Goal: Navigation & Orientation: Understand site structure

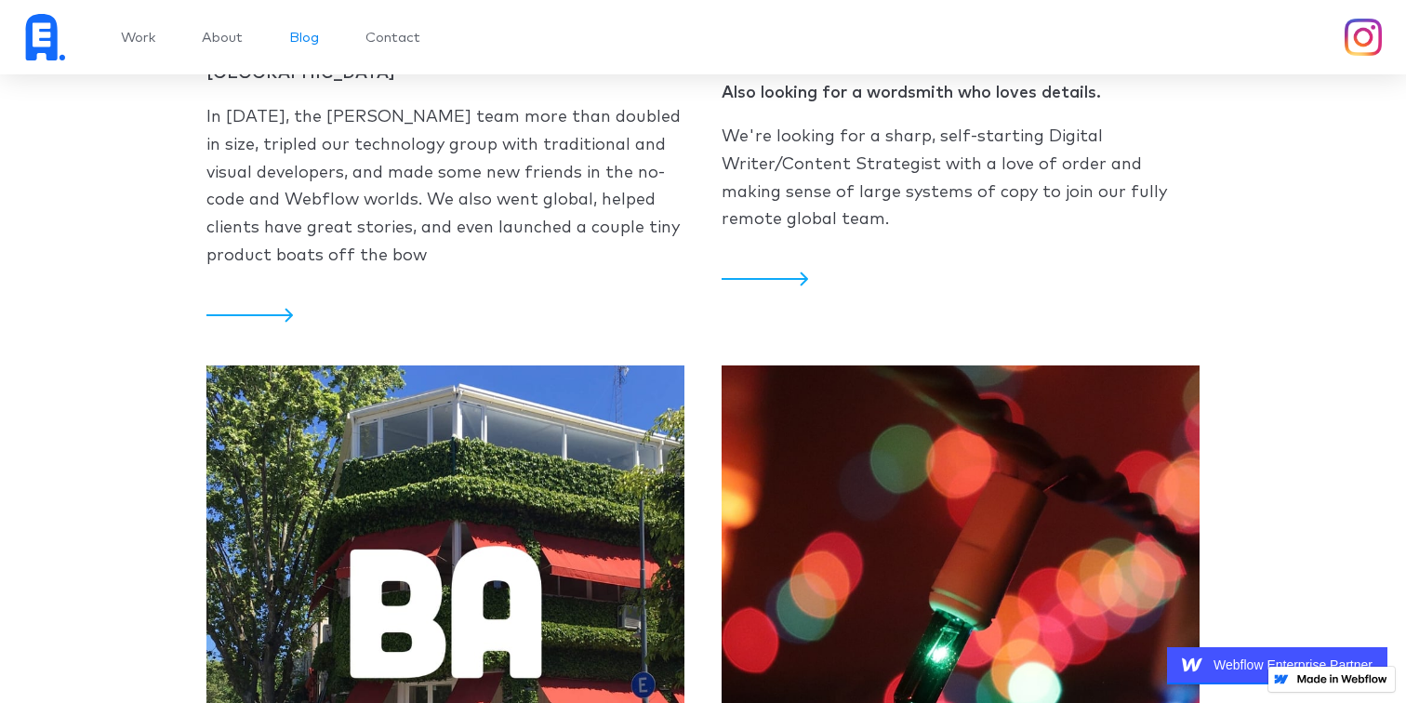
scroll to position [2139, 0]
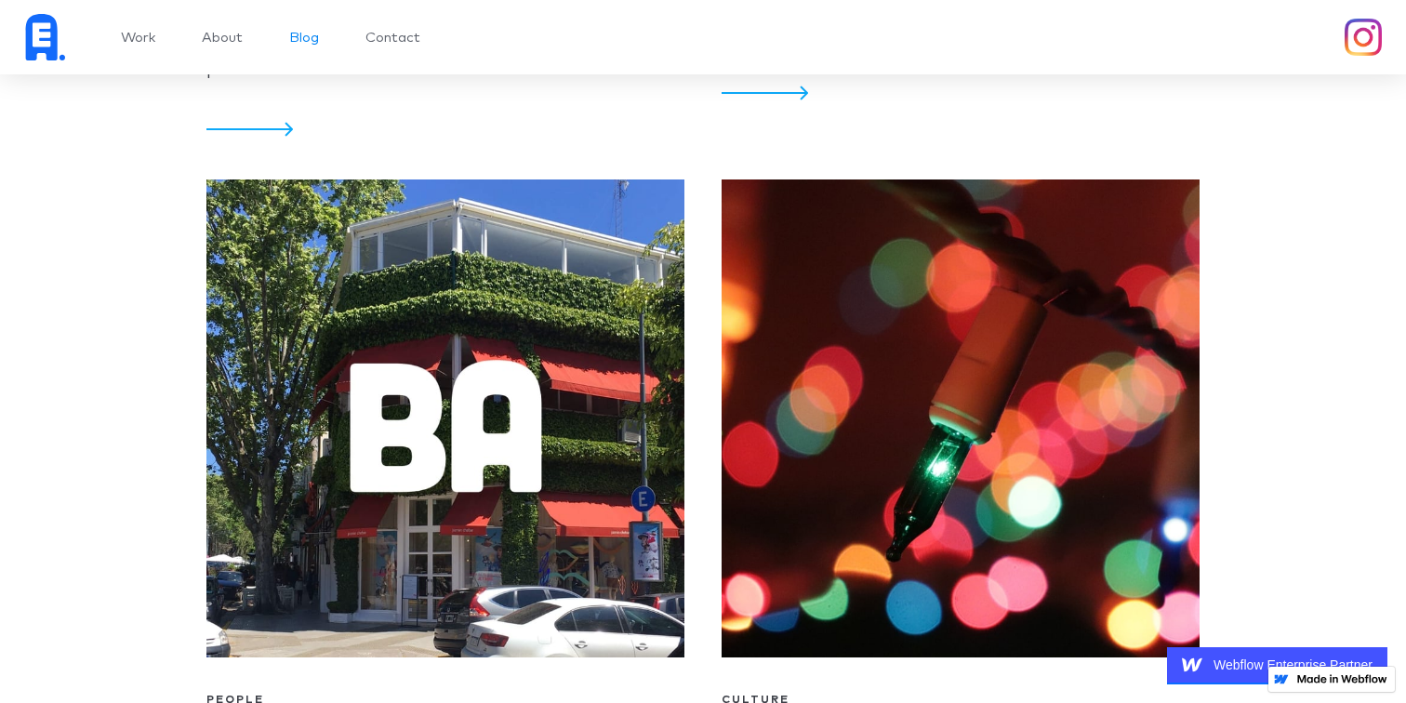
click at [628, 379] on img at bounding box center [446, 419] width 478 height 478
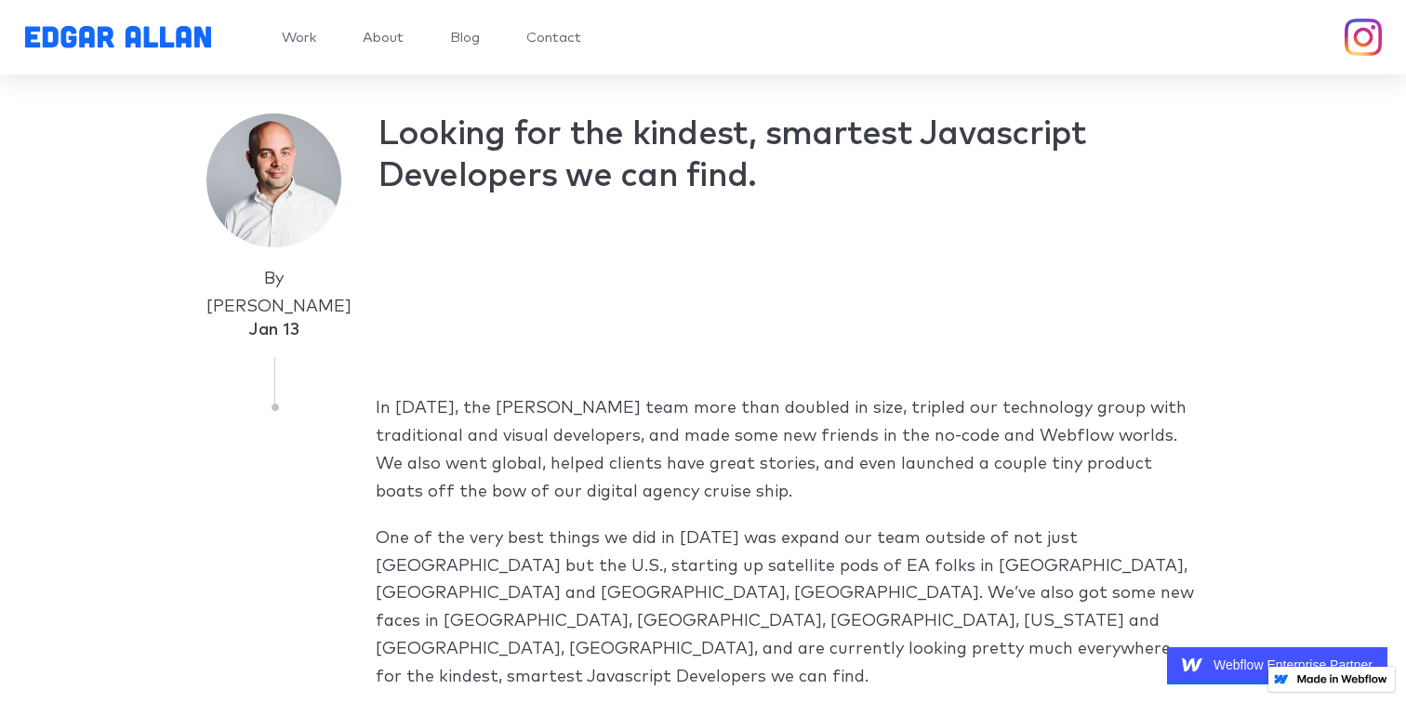
scroll to position [757, 0]
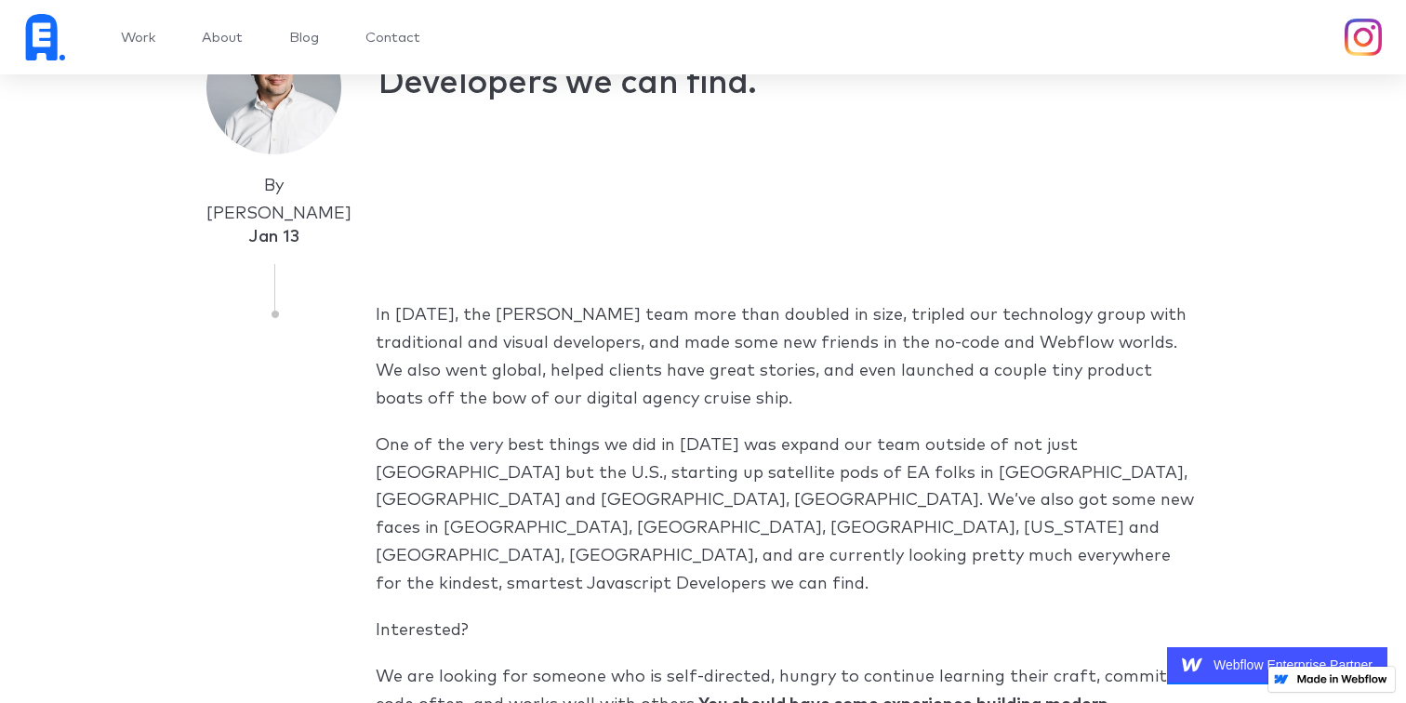
click at [37, 33] on img "home" at bounding box center [42, 37] width 47 height 56
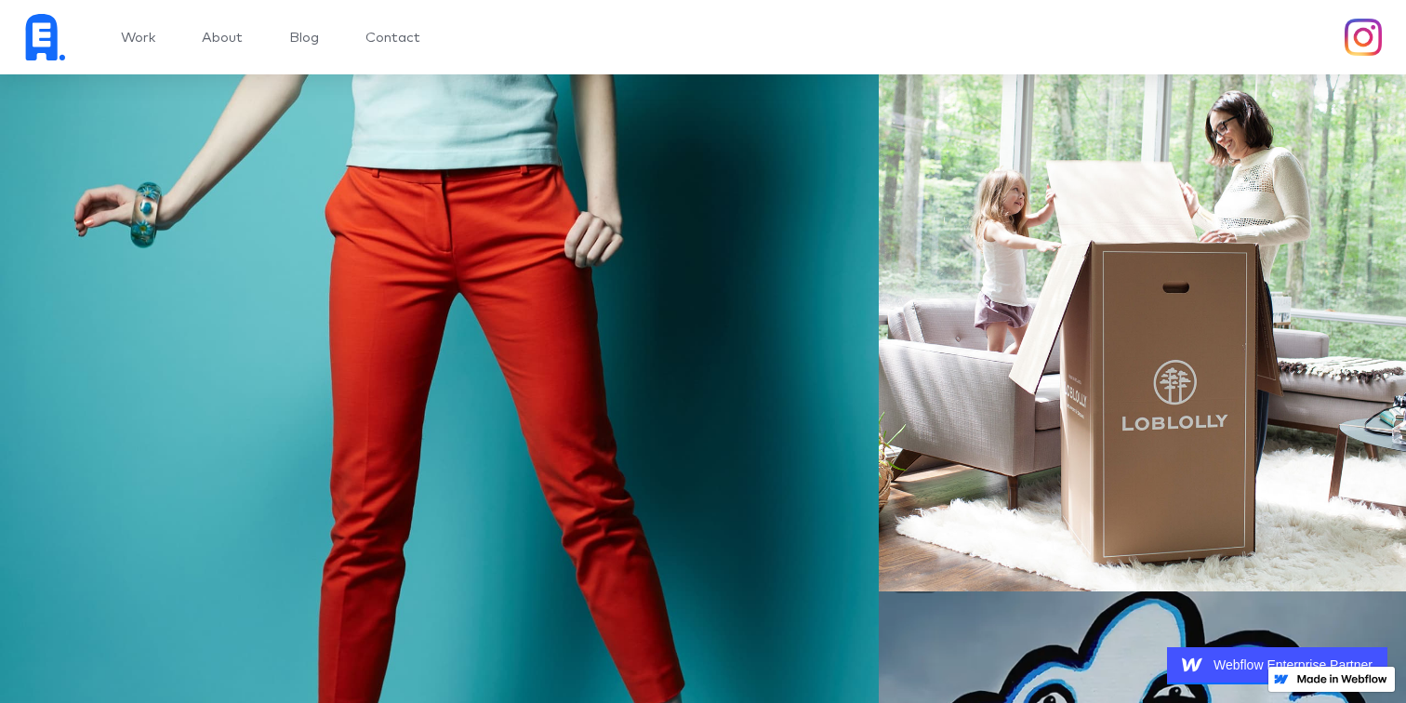
scroll to position [6059, 0]
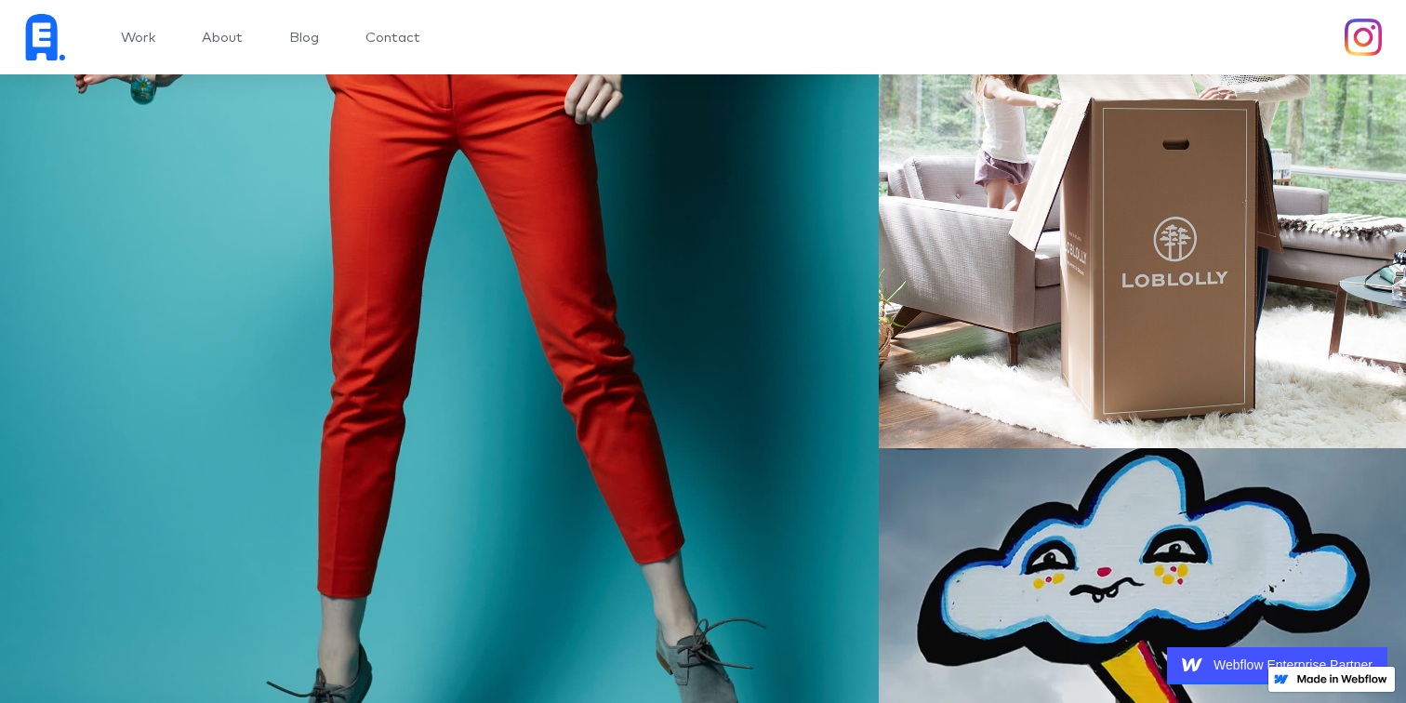
click at [319, 42] on link "Blog" at bounding box center [304, 38] width 30 height 14
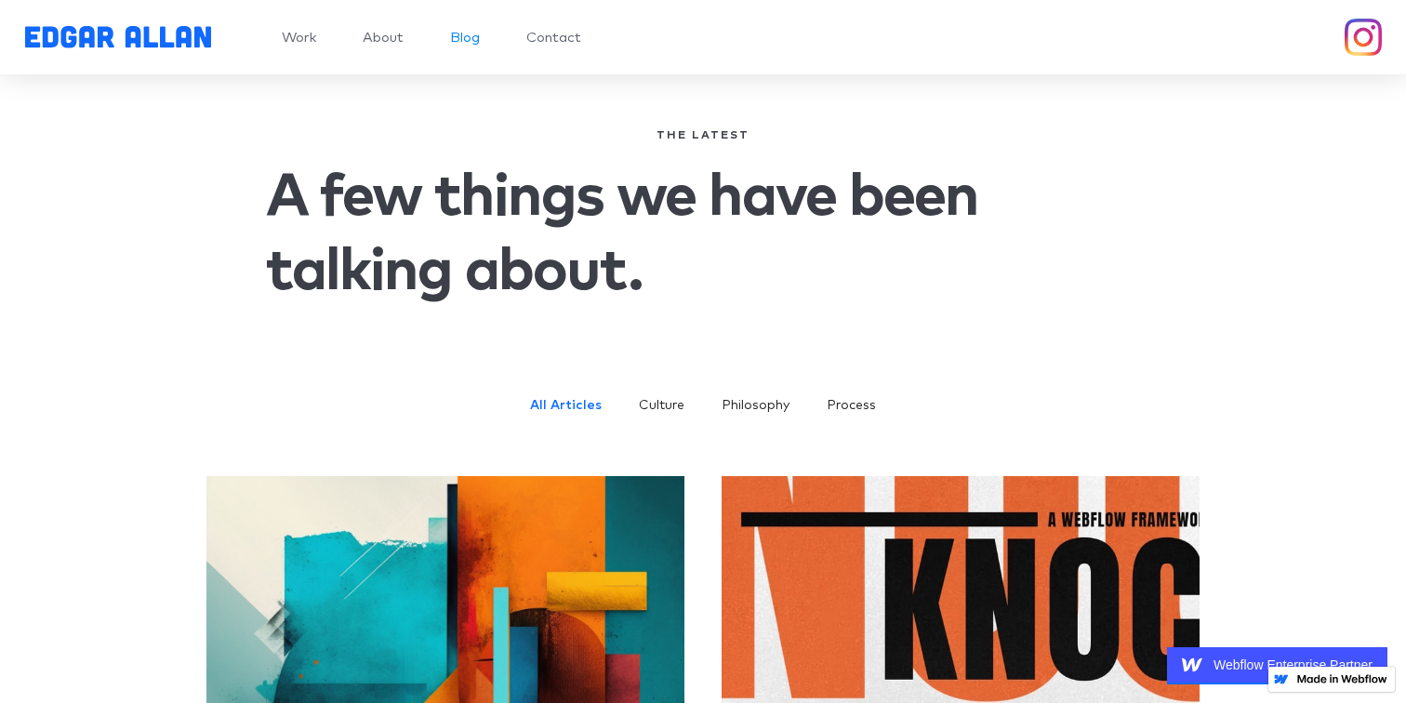
click at [376, 41] on link "About" at bounding box center [383, 38] width 41 height 14
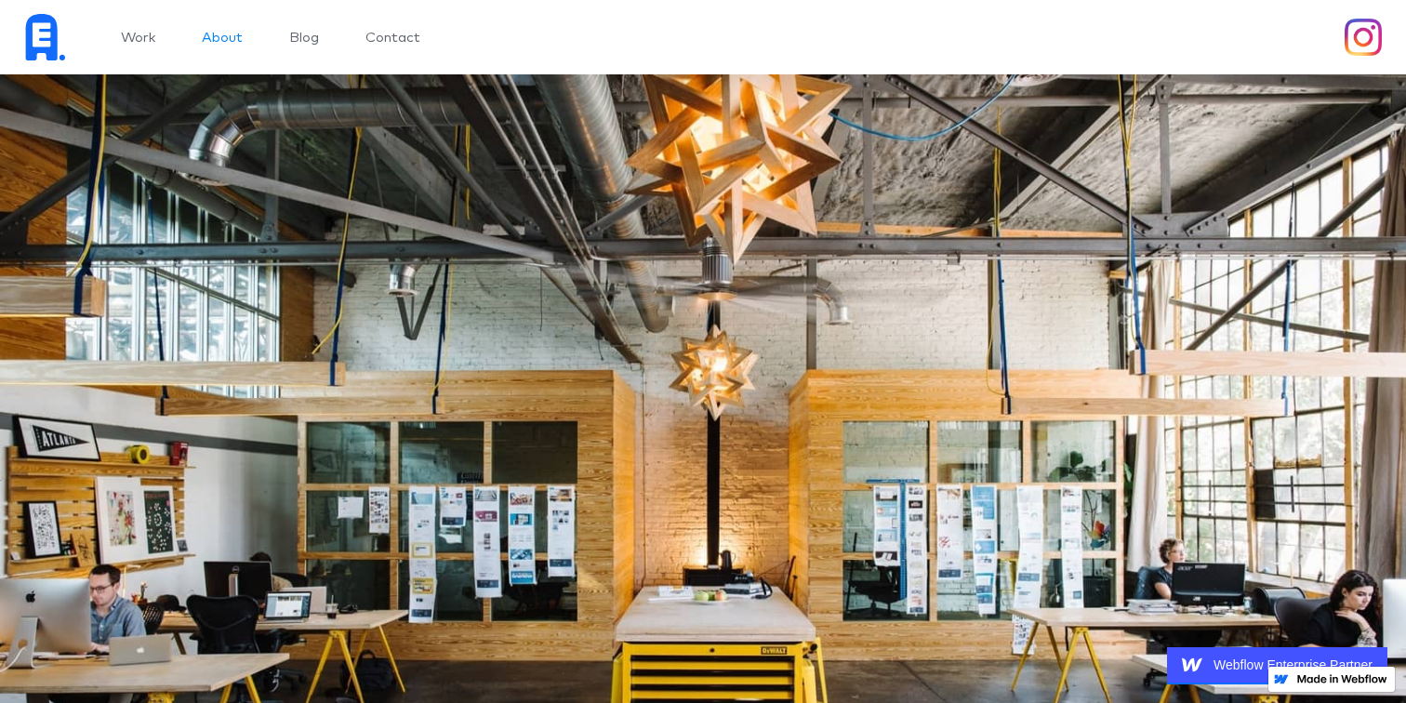
click at [401, 40] on link "Contact" at bounding box center [393, 38] width 55 height 14
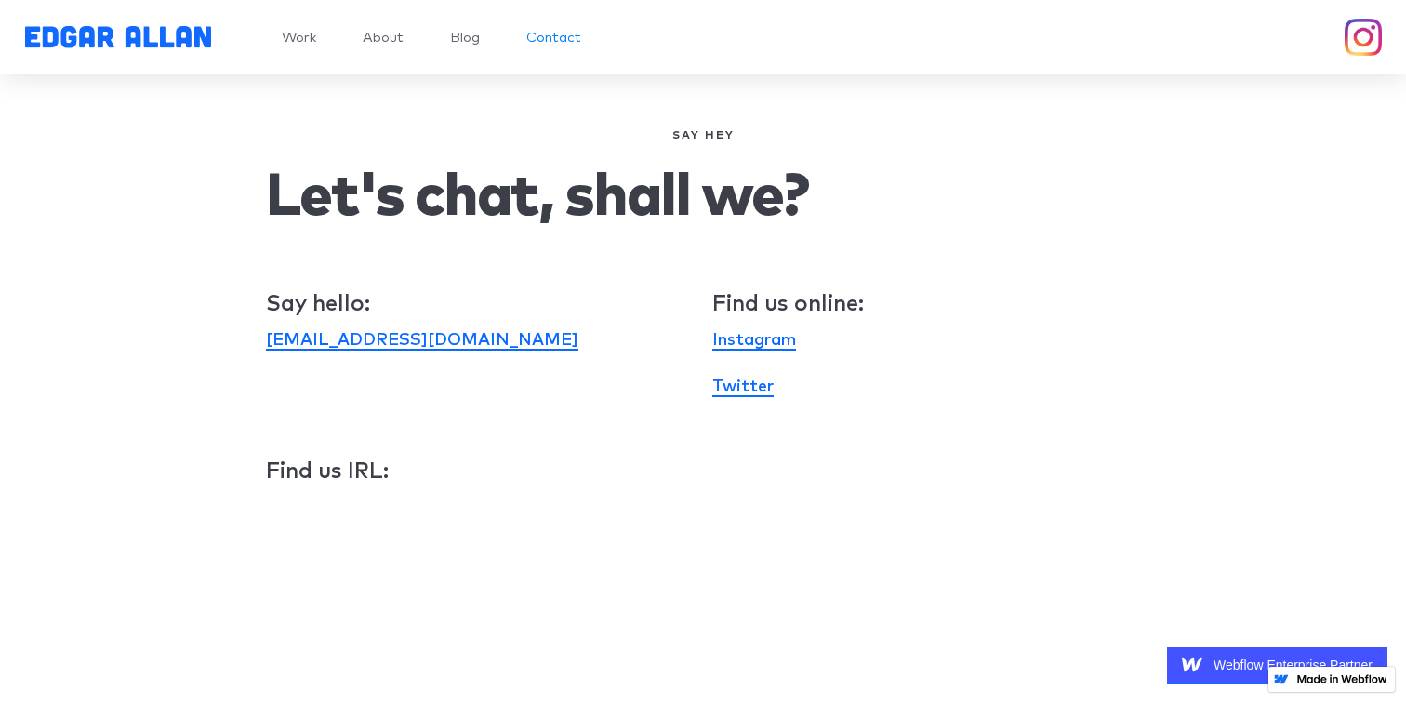
click at [787, 340] on link "Instagram" at bounding box center [755, 341] width 84 height 19
